Goal: Entertainment & Leisure: Consume media (video, audio)

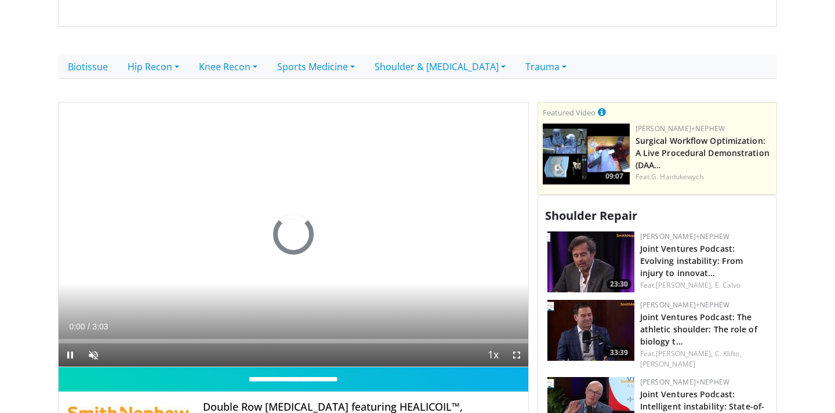
scroll to position [264, 0]
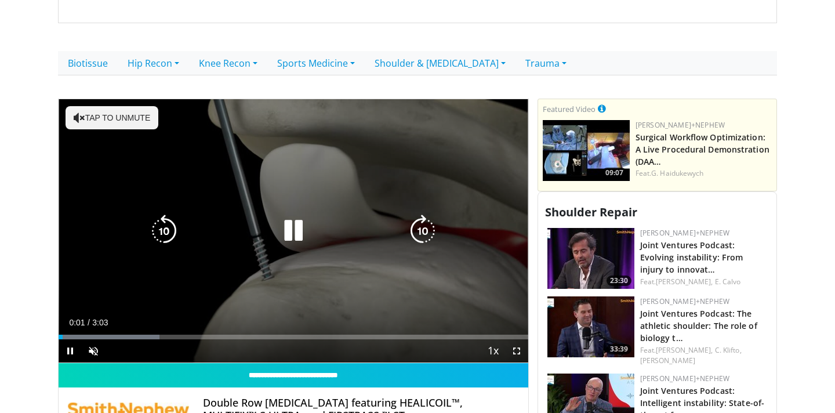
click at [90, 106] on button "Tap to unmute" at bounding box center [112, 117] width 93 height 23
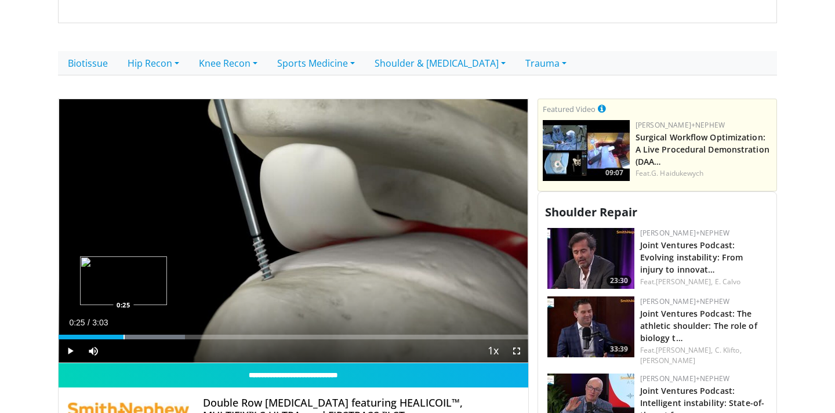
click at [123, 335] on div "Progress Bar" at bounding box center [123, 337] width 1 height 5
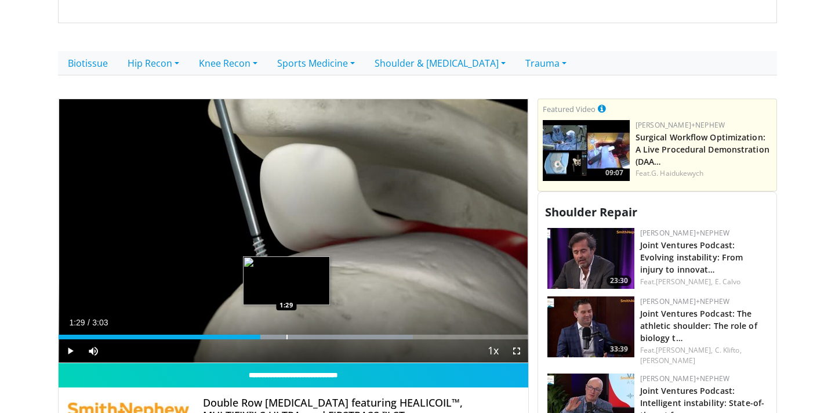
click at [286, 335] on div "Progress Bar" at bounding box center [286, 337] width 1 height 5
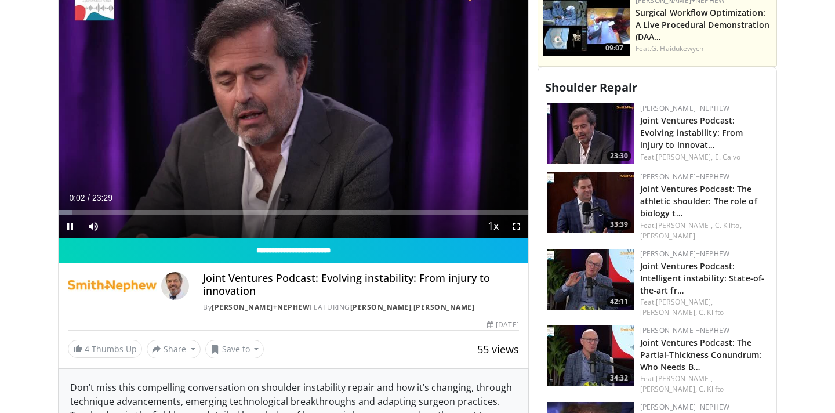
scroll to position [401, 0]
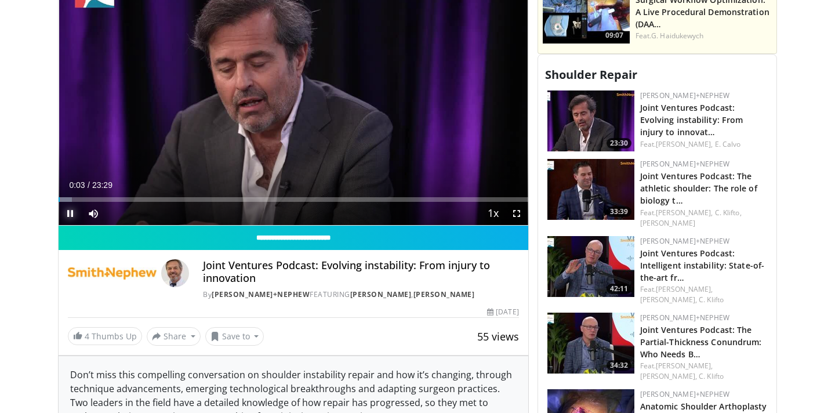
click at [71, 202] on span "Video Player" at bounding box center [70, 213] width 23 height 23
